Goal: Task Accomplishment & Management: Use online tool/utility

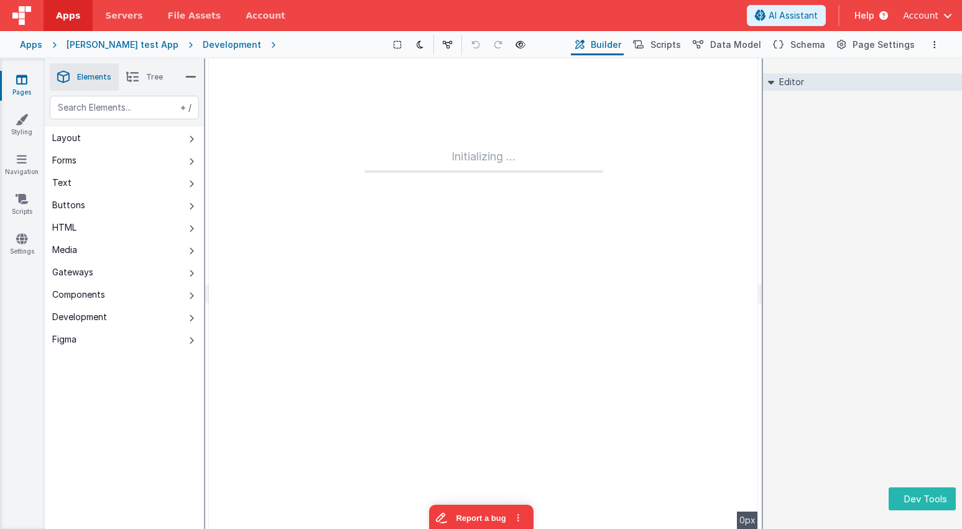
click at [142, 439] on div "+ / Layout Forms Text Buttons HTML Media Gateways Components Development Figma …" at bounding box center [124, 342] width 159 height 492
